Goal: Task Accomplishment & Management: Manage account settings

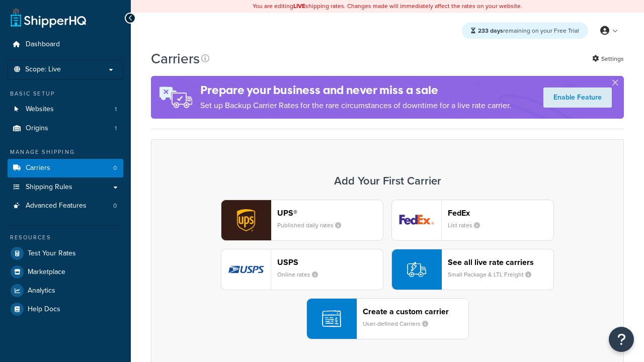
click at [388, 270] on div "UPS® Published daily rates FedEx List rates USPS Online rates See all live rate…" at bounding box center [388, 270] width 452 height 140
click at [501, 213] on header "FedEx" at bounding box center [501, 213] width 106 height 10
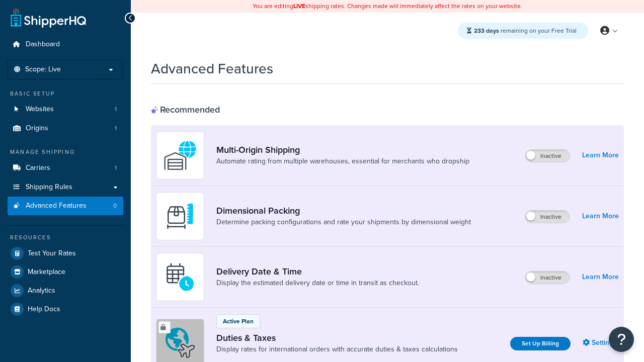
scroll to position [326, 0]
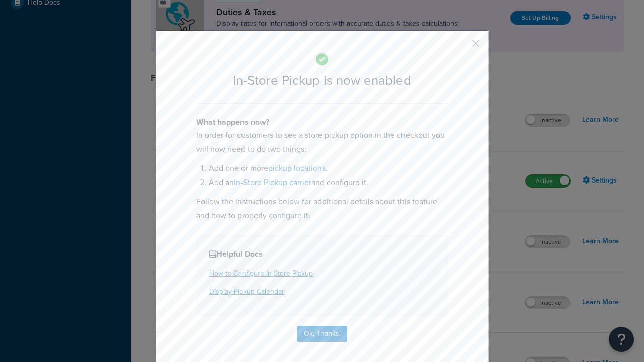
scroll to position [0, 0]
click at [461, 46] on button "button" at bounding box center [461, 47] width 3 height 3
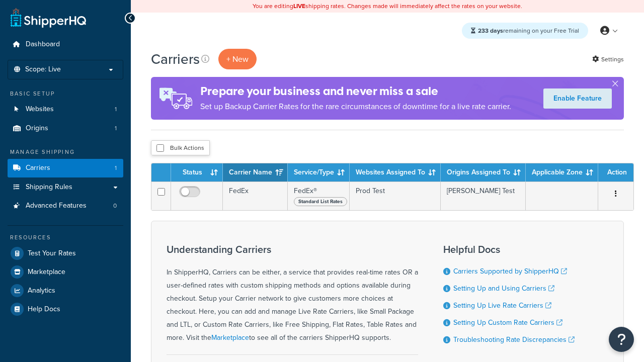
click at [160, 148] on input "checkbox" at bounding box center [161, 148] width 8 height 8
checkbox input "true"
click at [0, 0] on button "Delete" at bounding box center [0, 0] width 0 height 0
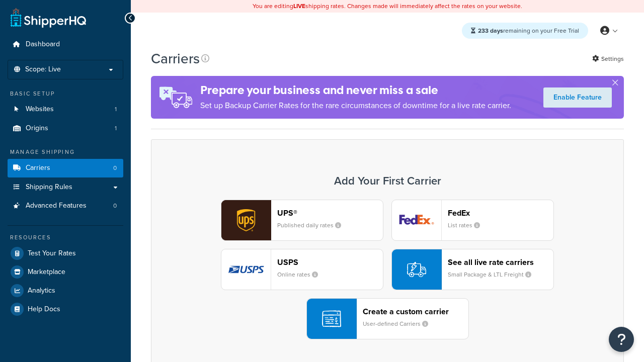
click at [388, 270] on div "UPS® Published daily rates FedEx List rates USPS Online rates See all live rate…" at bounding box center [388, 270] width 452 height 140
click at [388, 319] on div "Create a custom carrier User-defined Carriers" at bounding box center [416, 319] width 106 height 24
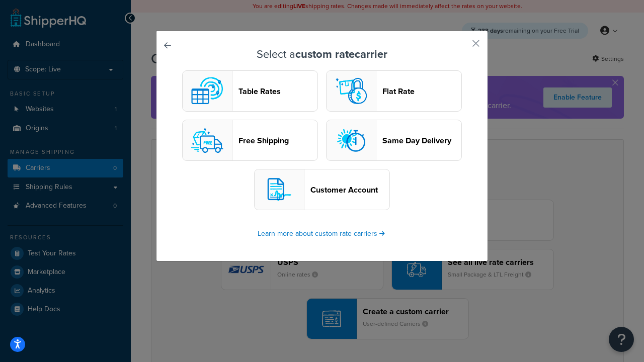
click at [250, 91] on header "Table Rates" at bounding box center [278, 92] width 79 height 10
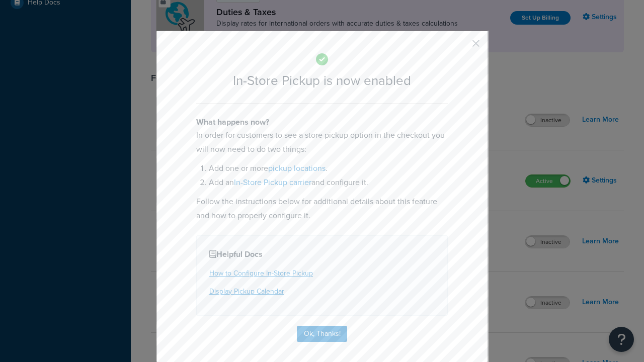
click at [461, 47] on button "button" at bounding box center [461, 47] width 3 height 3
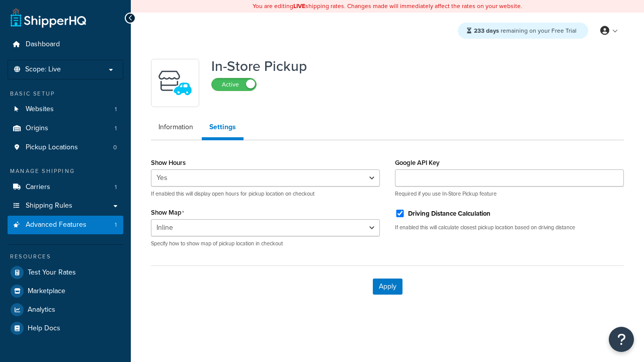
select select "inline"
click at [51, 148] on span "Pickup Locations" at bounding box center [52, 147] width 52 height 9
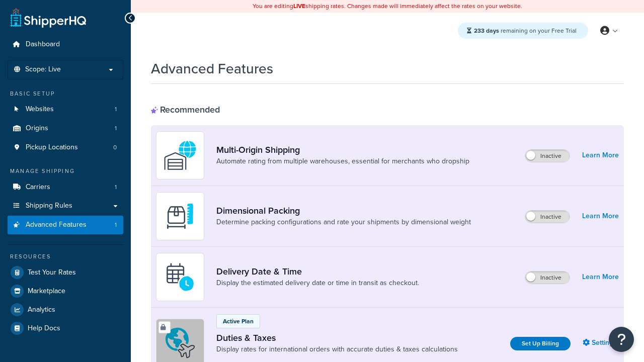
select select "inline"
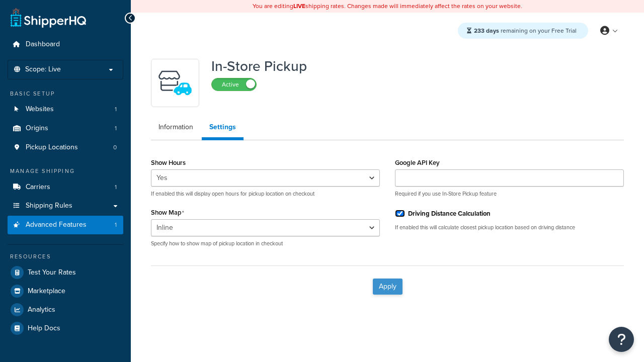
click at [400, 213] on input "Driving Distance Calculation" at bounding box center [400, 214] width 10 height 8
checkbox input "false"
click at [388, 286] on button "Apply" at bounding box center [388, 287] width 30 height 16
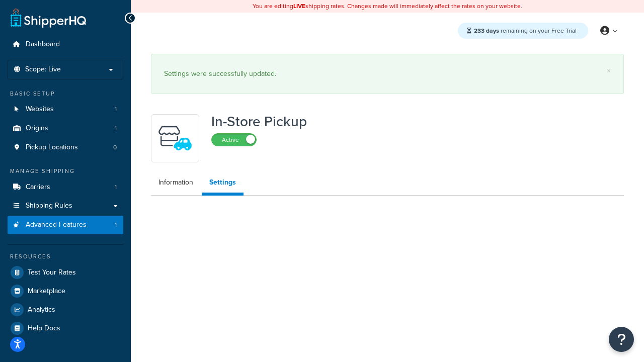
select select "inline"
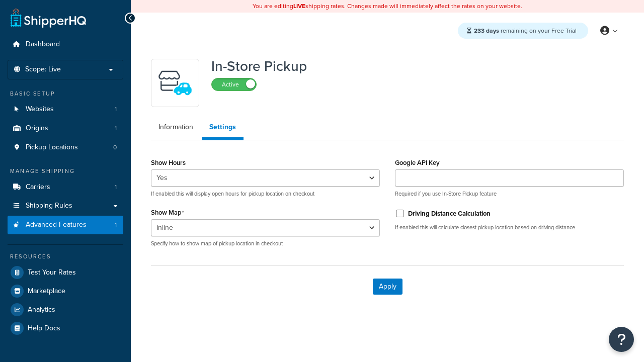
select select "inline"
click at [51, 148] on span "Pickup Locations" at bounding box center [52, 147] width 52 height 9
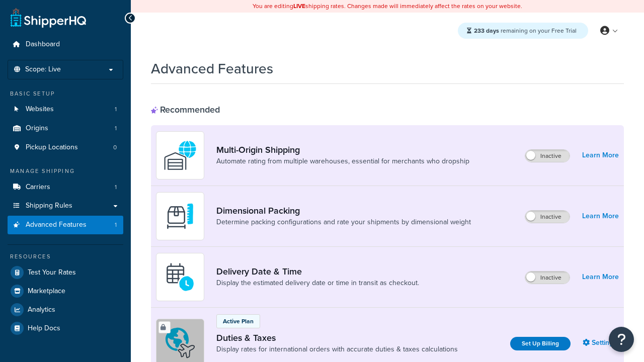
select select "inline"
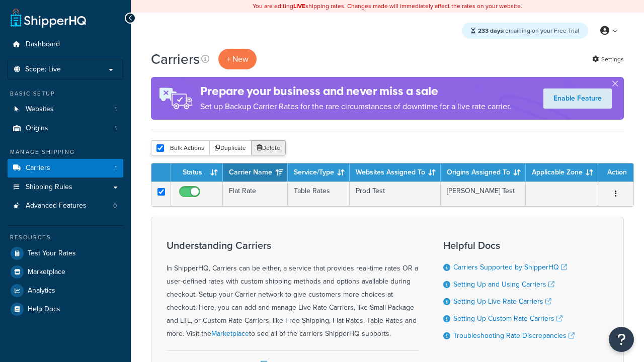
click at [268, 148] on button "Delete" at bounding box center [268, 147] width 35 height 15
